Goal: Transaction & Acquisition: Purchase product/service

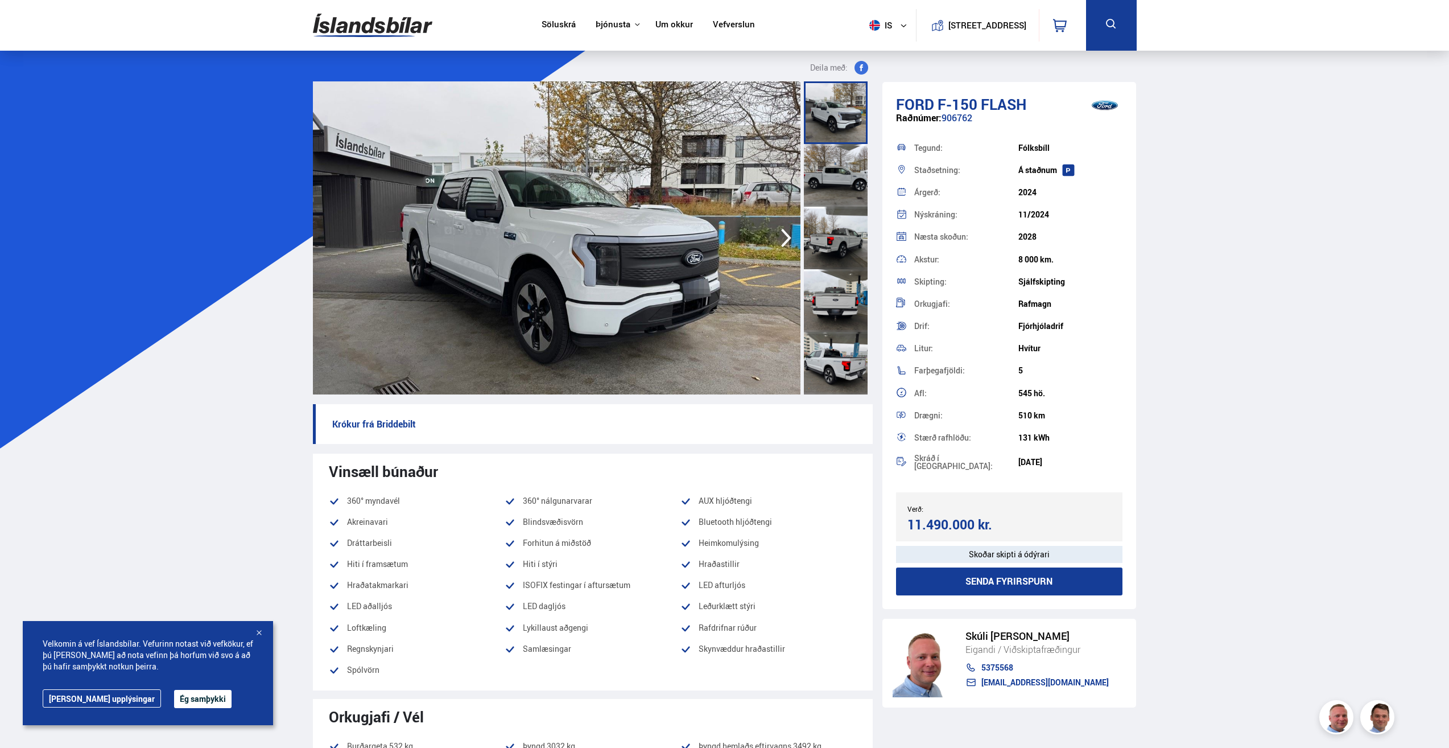
click at [728, 261] on img at bounding box center [557, 237] width 488 height 313
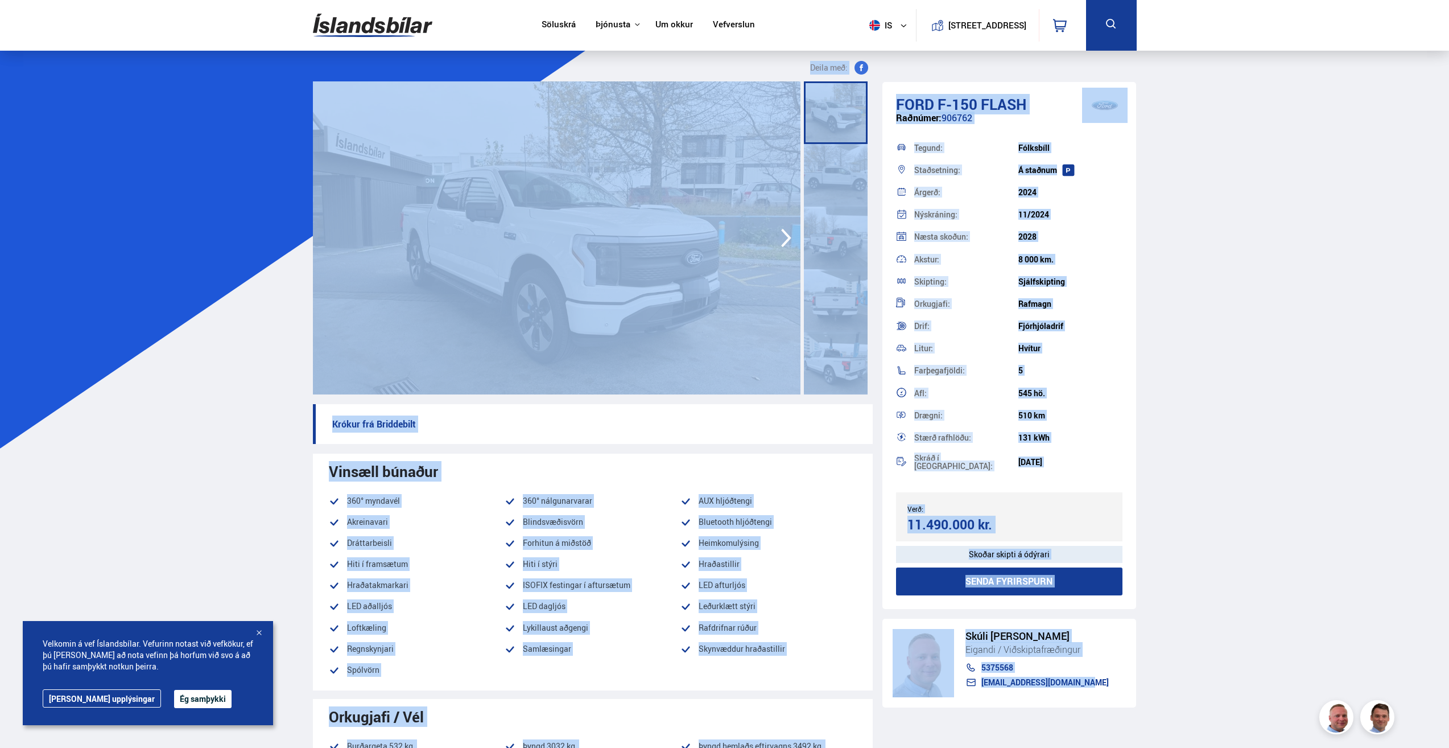
drag, startPoint x: 317, startPoint y: 72, endPoint x: 1185, endPoint y: 683, distance: 1061.5
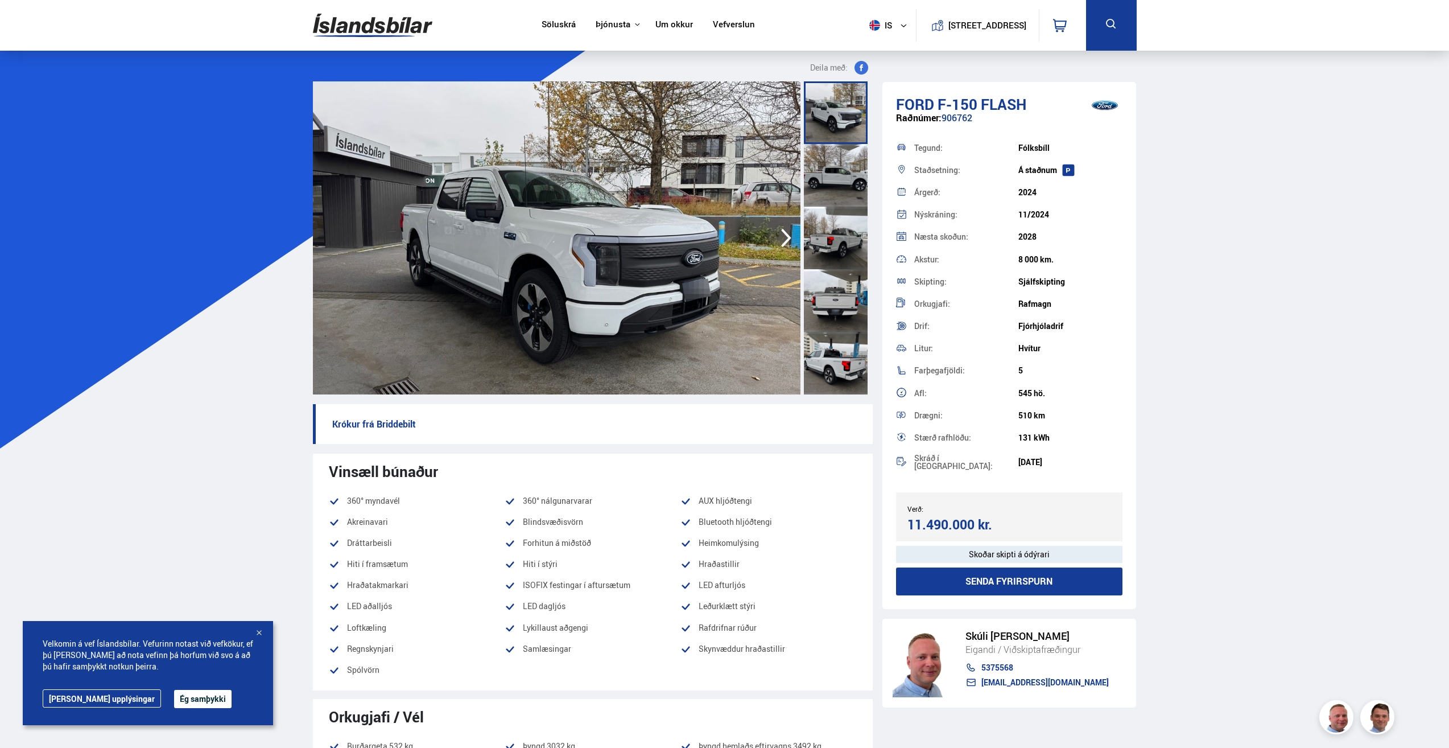
drag, startPoint x: 1166, startPoint y: 682, endPoint x: 1145, endPoint y: 349, distance: 334.1
drag, startPoint x: 1145, startPoint y: 349, endPoint x: 1202, endPoint y: 177, distance: 181.0
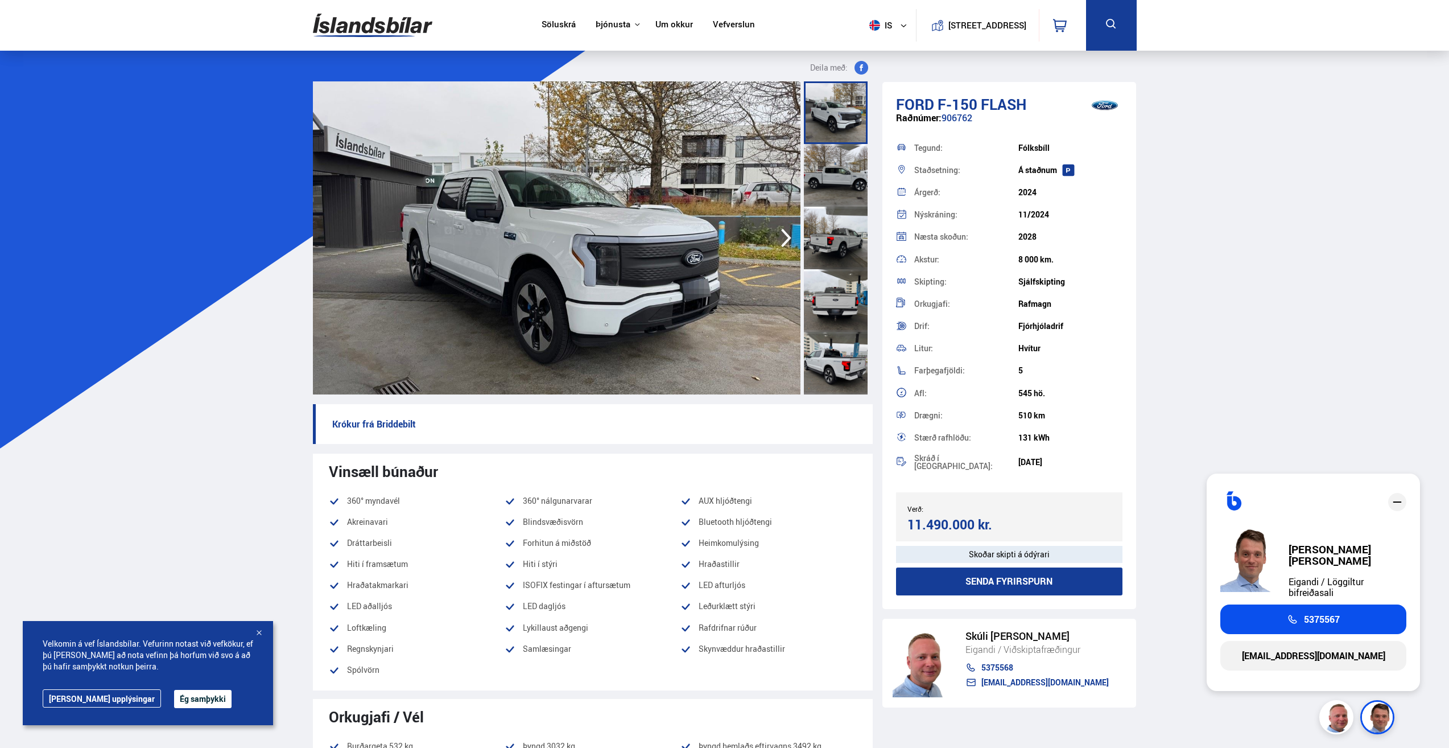
click at [1397, 509] on icon "close" at bounding box center [1398, 502] width 14 height 14
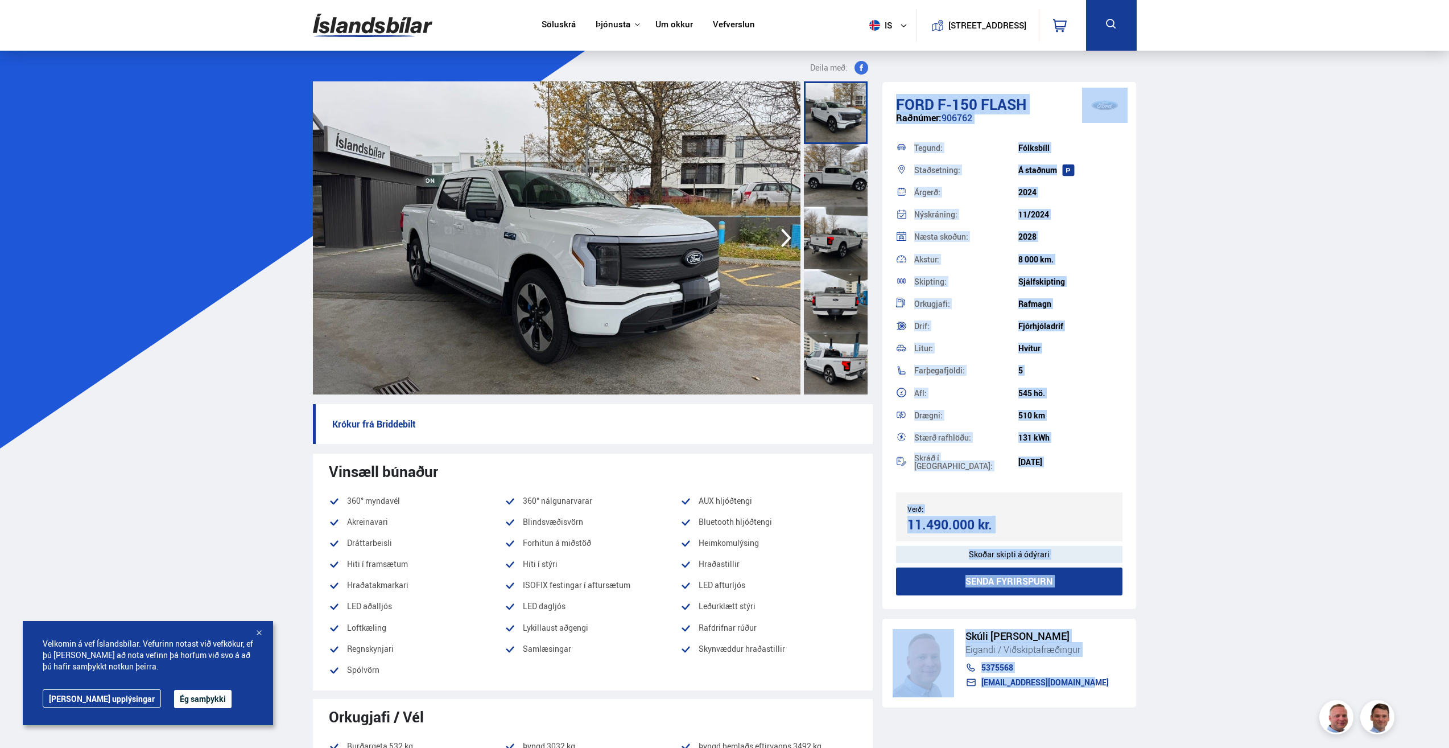
drag, startPoint x: 887, startPoint y: 102, endPoint x: 1162, endPoint y: 691, distance: 649.7
